Goal: Task Accomplishment & Management: Manage account settings

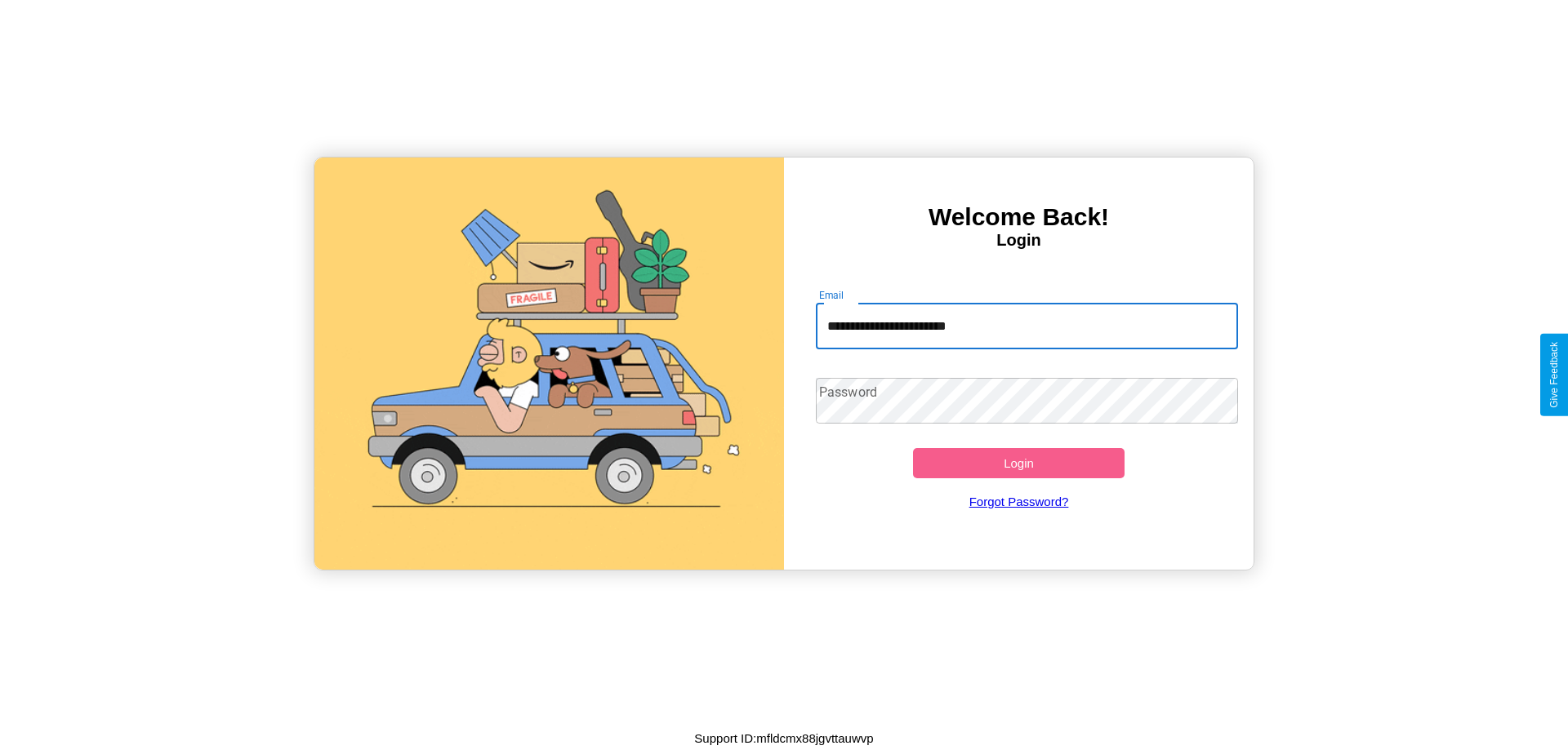
type input "**********"
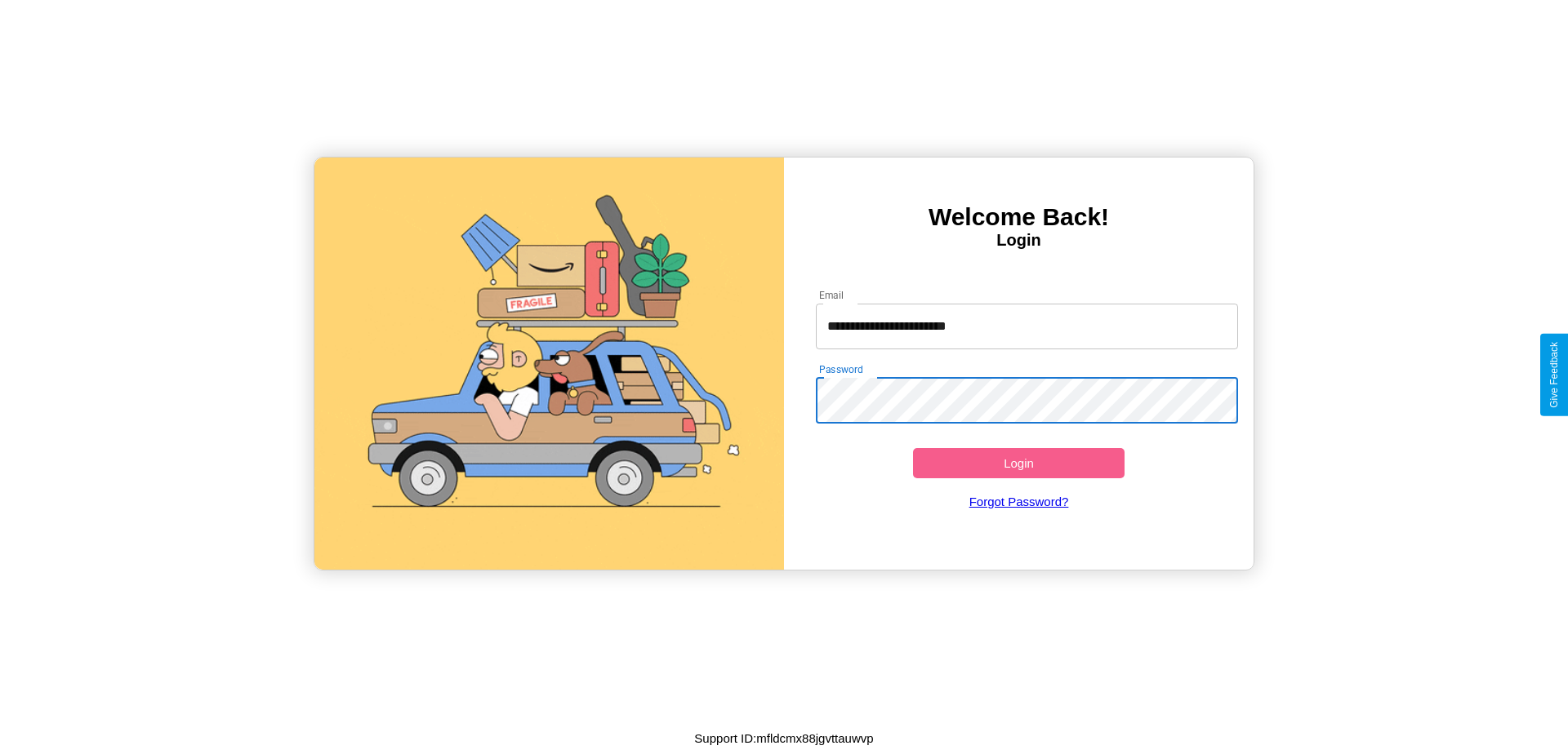
click at [1018, 463] on button "Login" at bounding box center [1018, 463] width 212 height 31
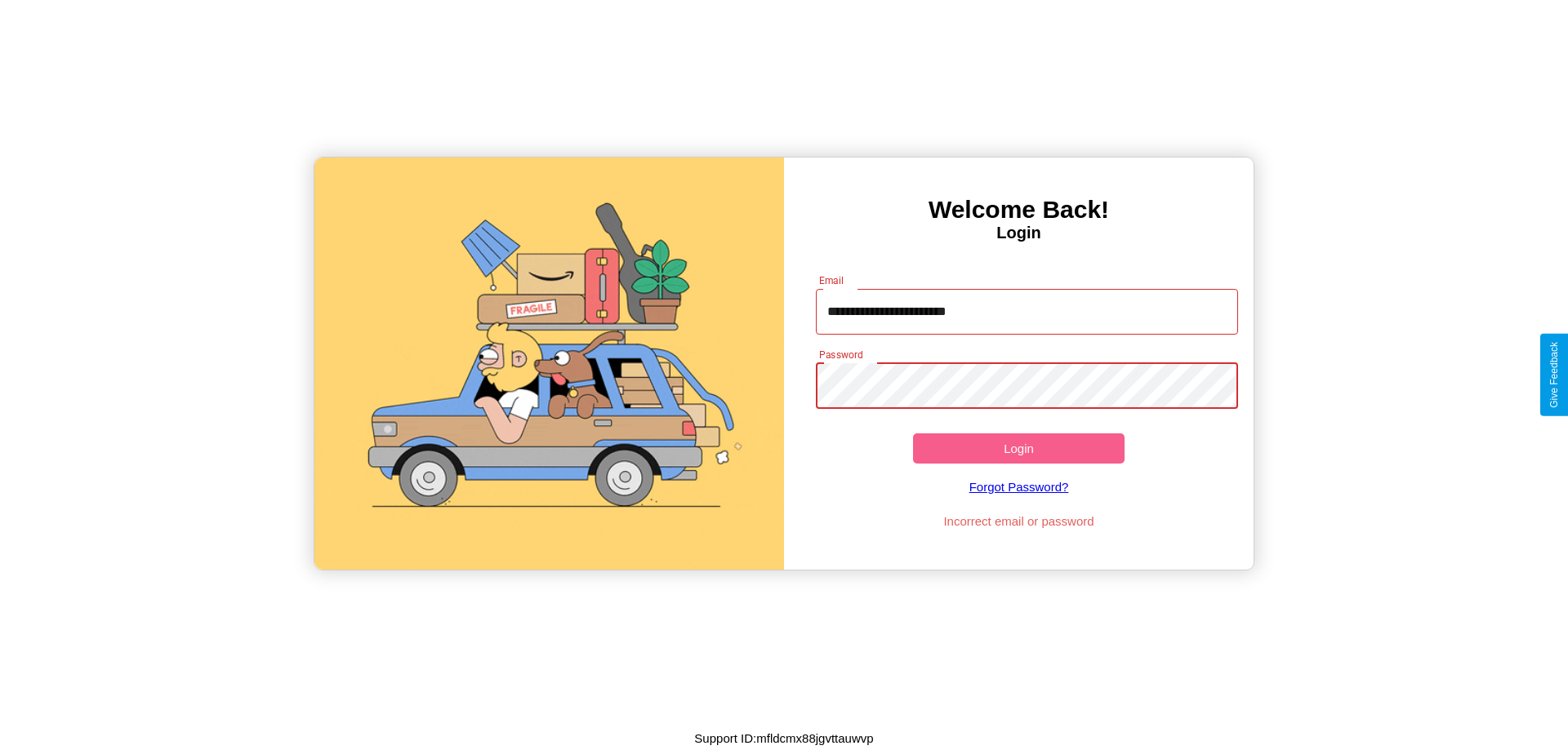
click at [1018, 448] on button "Login" at bounding box center [1018, 449] width 212 height 31
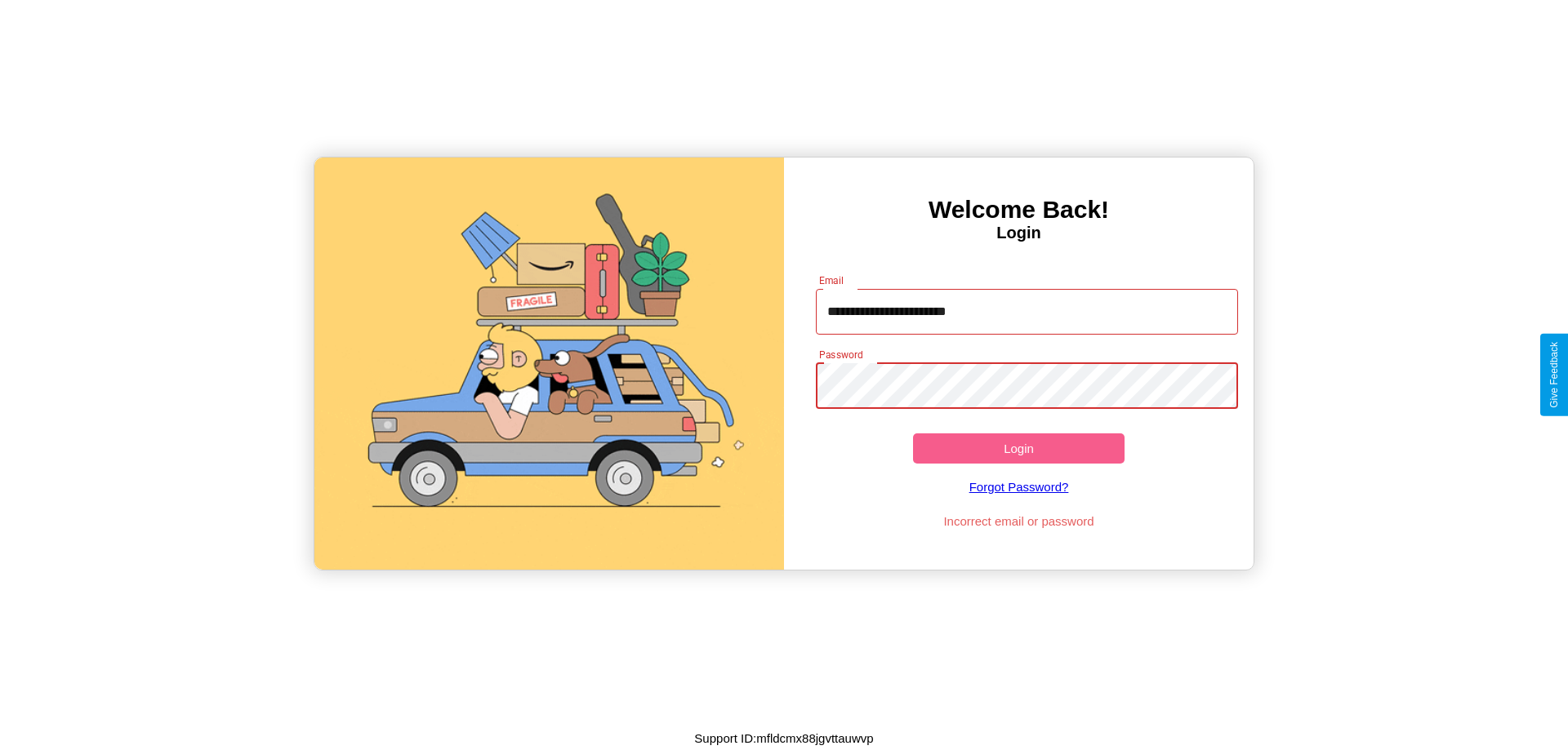
click at [1018, 448] on button "Login" at bounding box center [1018, 449] width 212 height 31
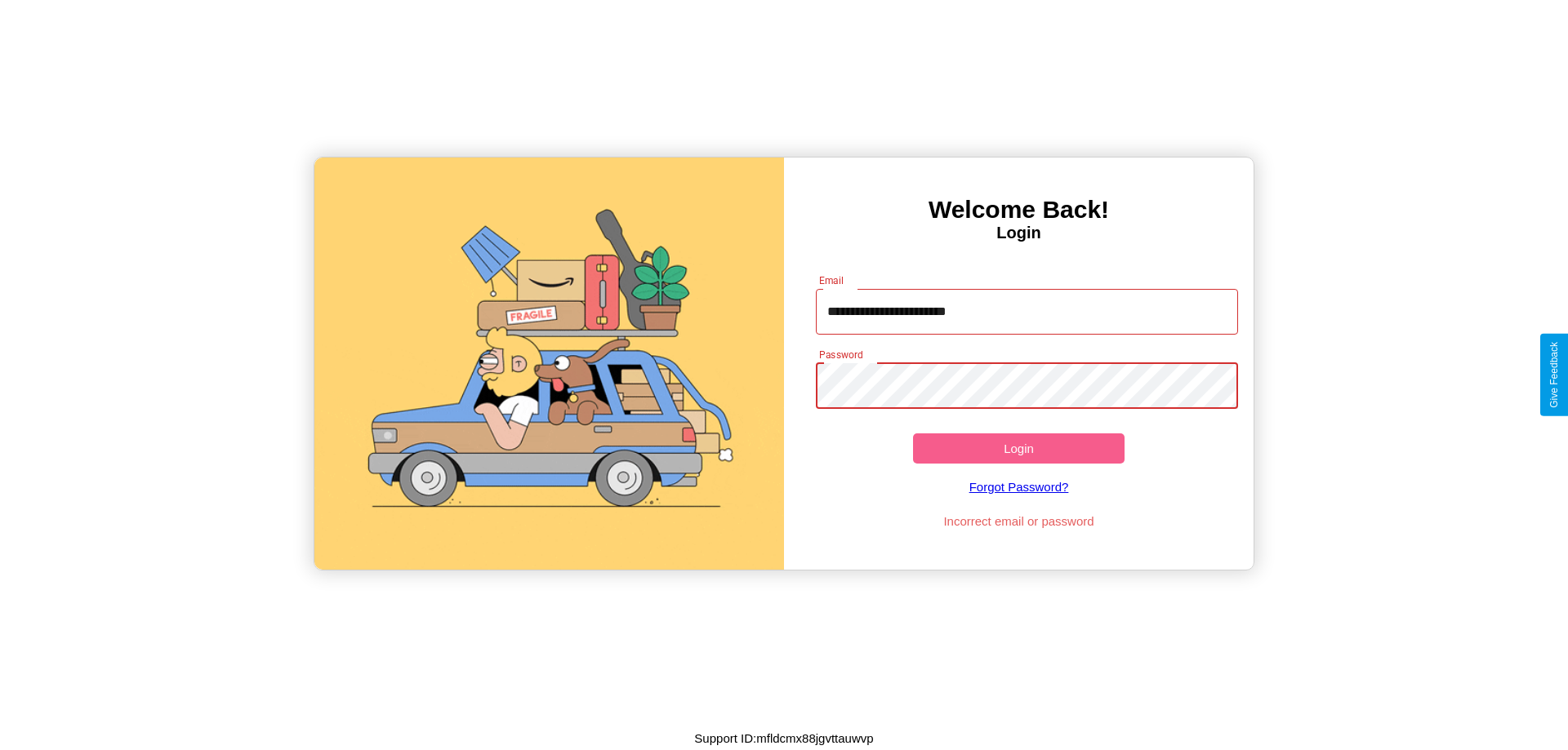
click at [1018, 448] on button "Login" at bounding box center [1018, 449] width 212 height 31
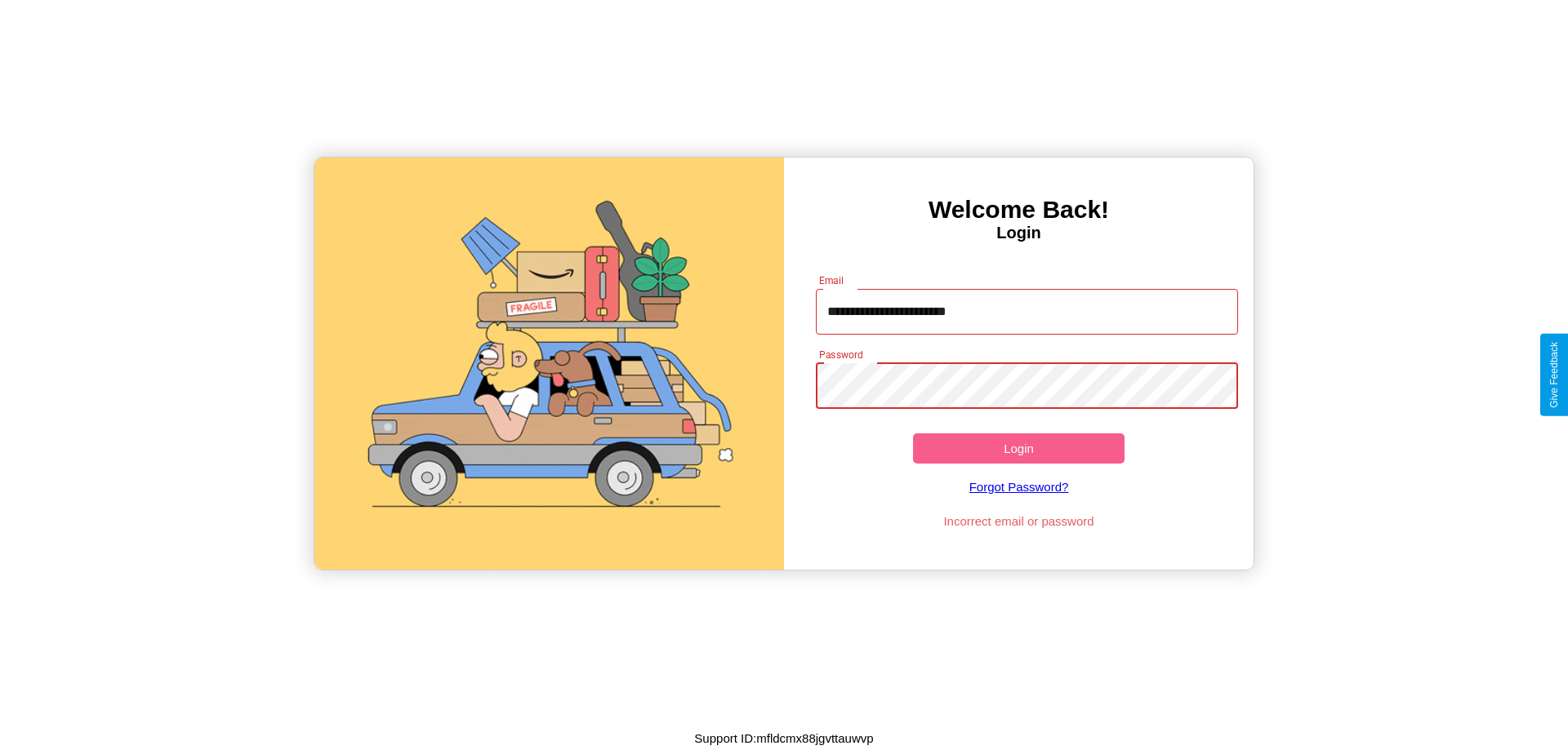
click at [1018, 448] on button "Login" at bounding box center [1018, 449] width 212 height 31
